Goal: Task Accomplishment & Management: Complete application form

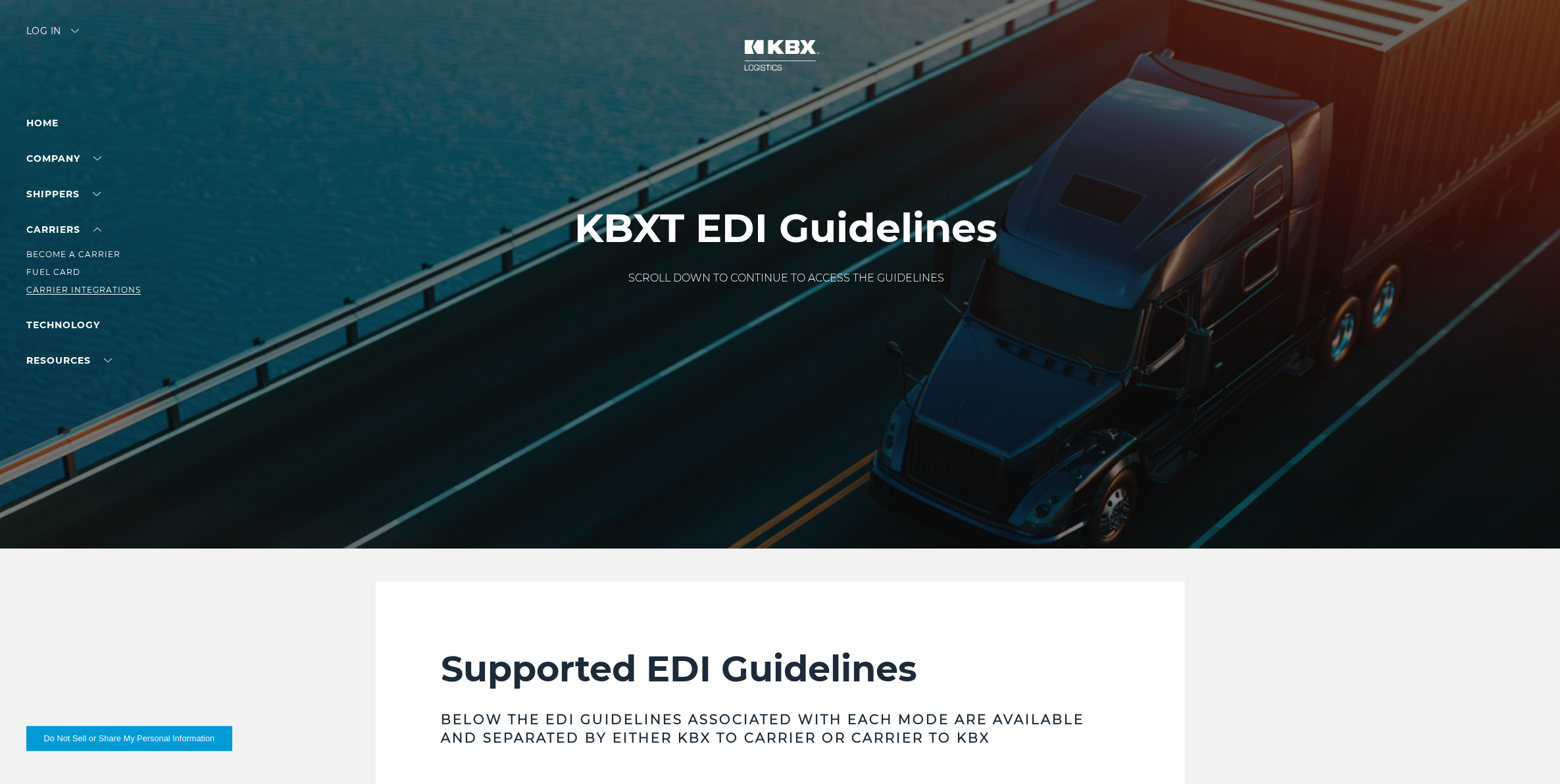
click at [84, 290] on link "Carrier Integrations" at bounding box center [84, 290] width 115 height 10
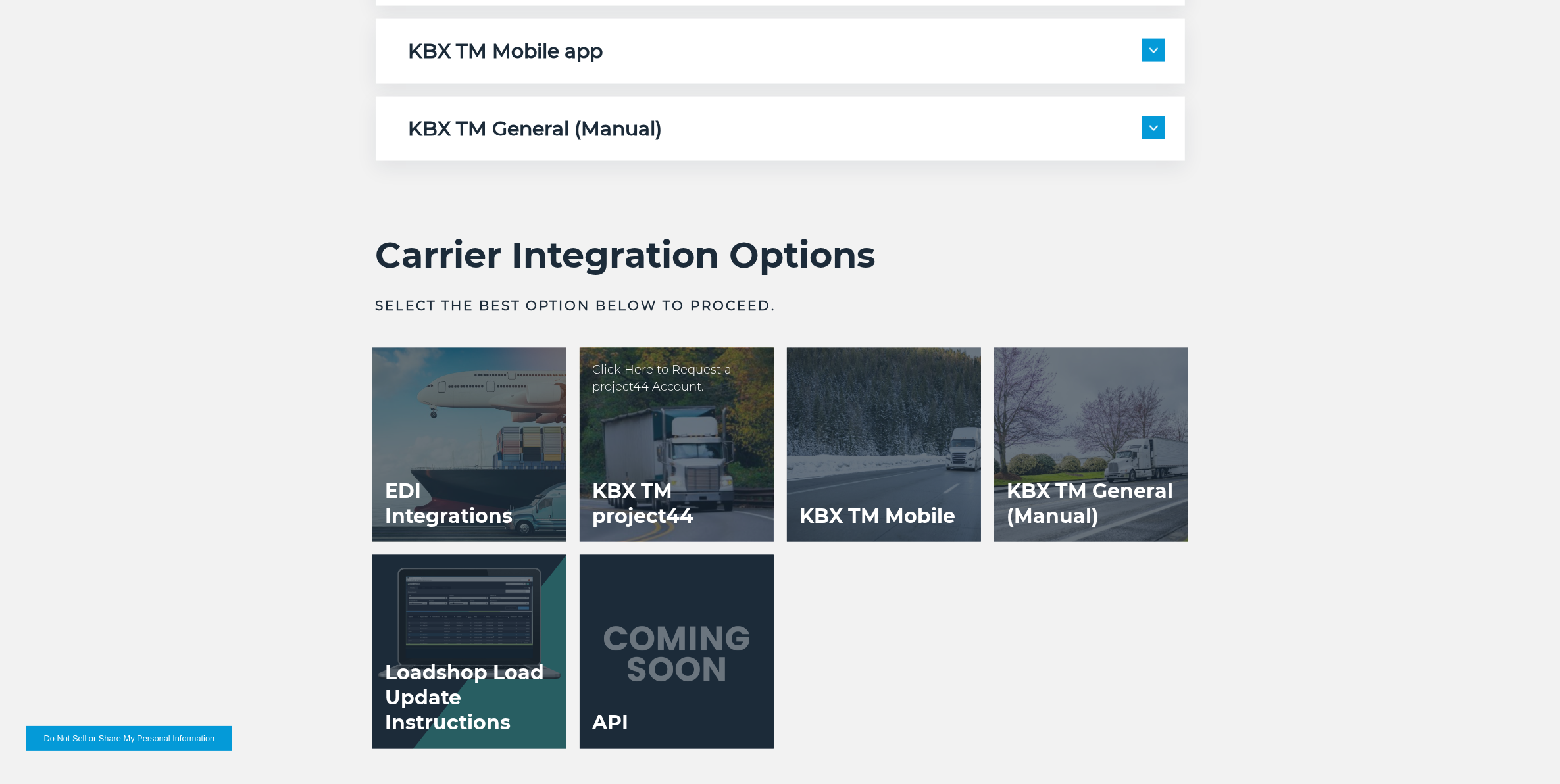
scroll to position [2550, 0]
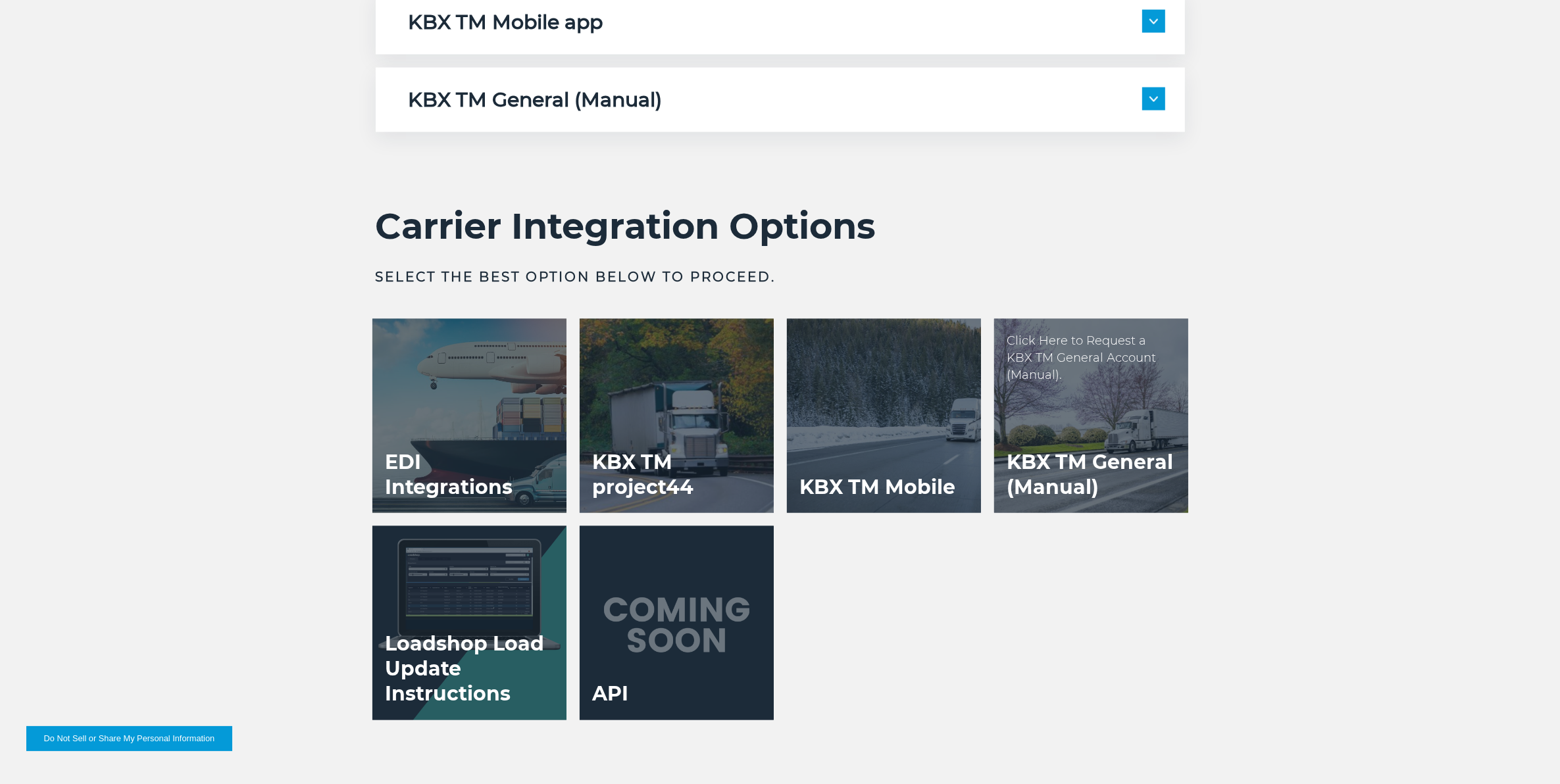
click at [1013, 398] on div at bounding box center [1092, 416] width 194 height 194
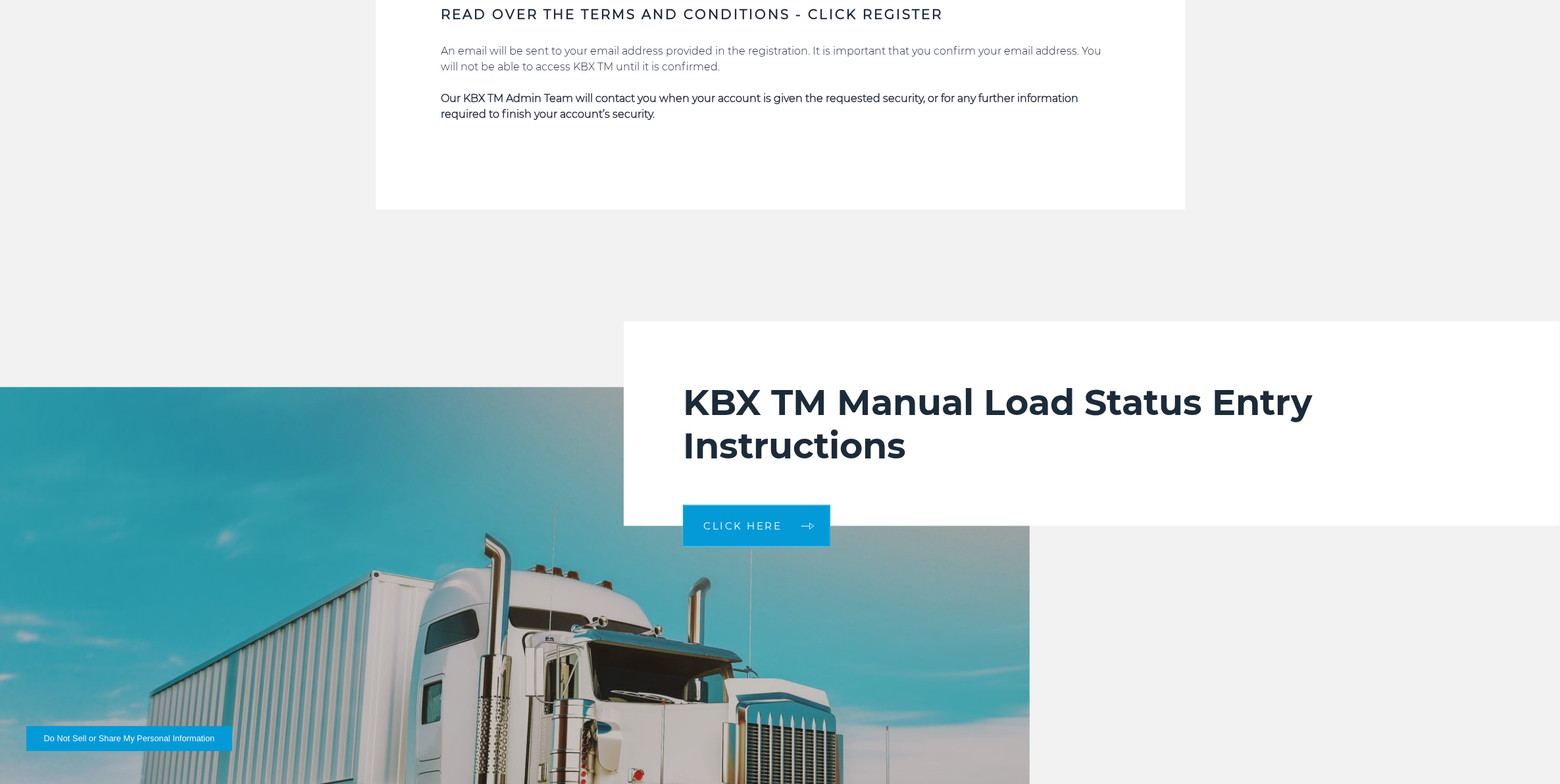
scroll to position [2714, 0]
